Goal: Information Seeking & Learning: Compare options

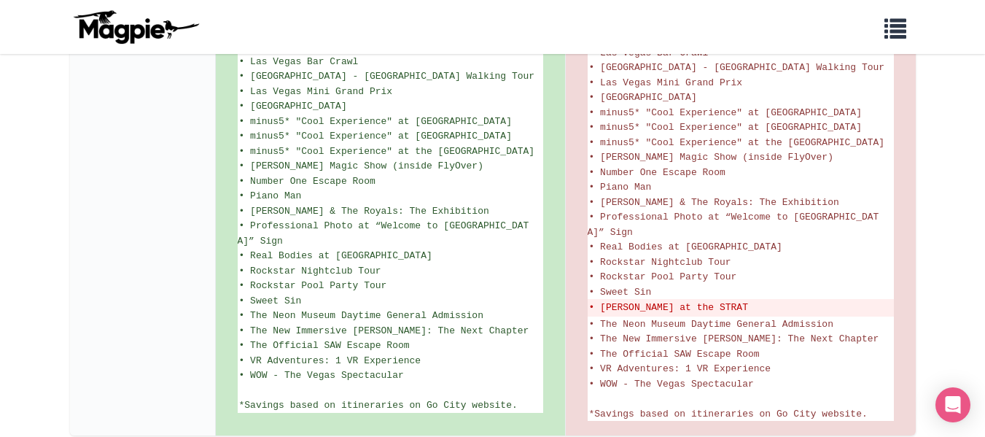
scroll to position [1145, 0]
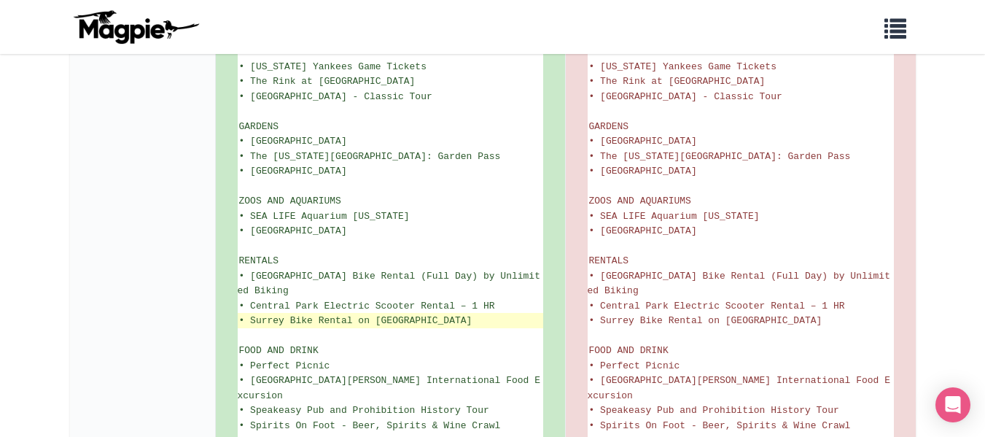
scroll to position [2628, 0]
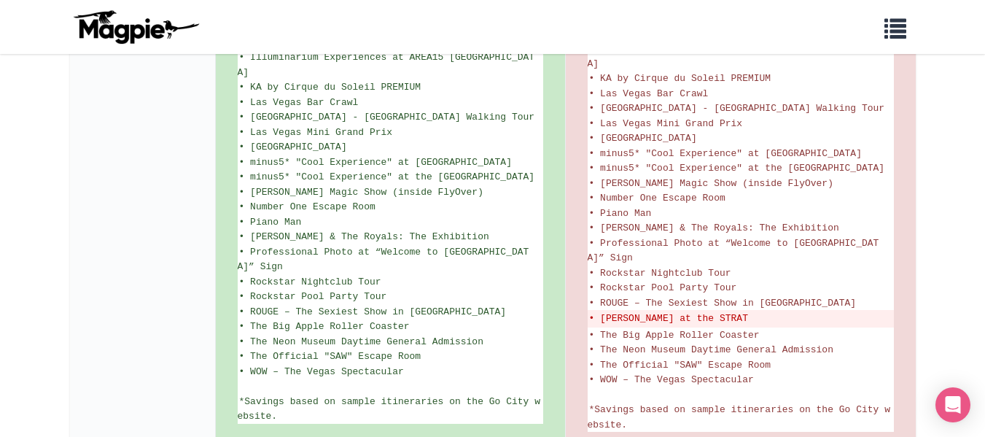
scroll to position [1277, 0]
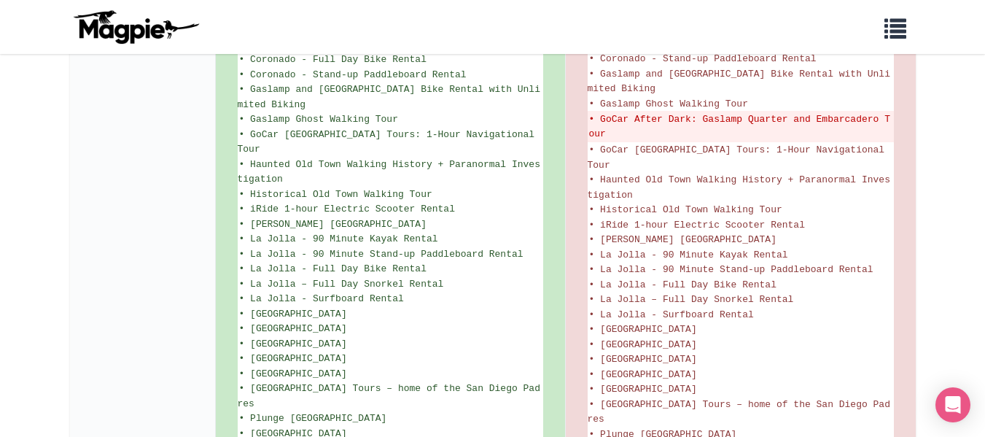
scroll to position [1201, 0]
